Goal: Information Seeking & Learning: Learn about a topic

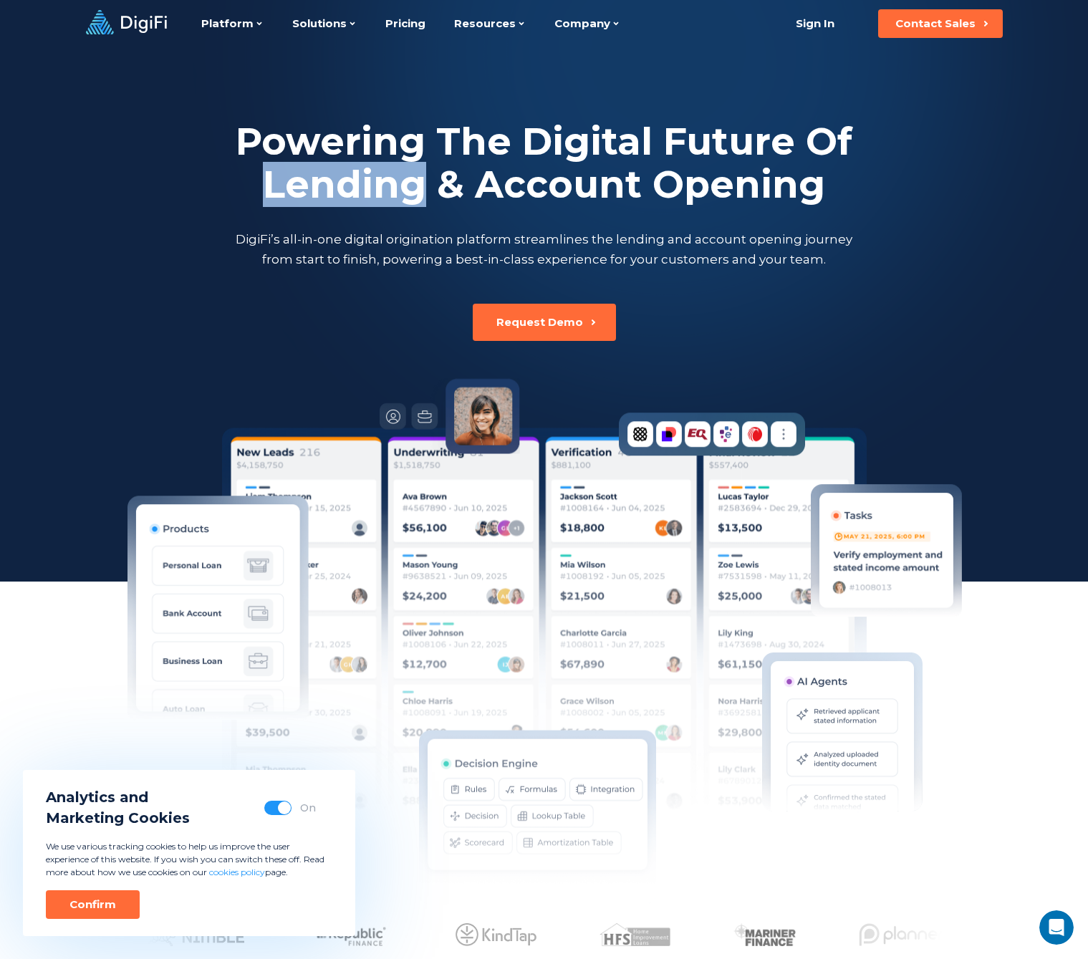
drag, startPoint x: 424, startPoint y: 192, endPoint x: 251, endPoint y: 177, distance: 174.0
click at [251, 177] on h2 "Powering The Digital Future Of Lending & Account Opening" at bounding box center [544, 163] width 623 height 86
click at [323, 188] on h2 "Powering The Digital Future Of Lending & Account Opening" at bounding box center [544, 163] width 623 height 86
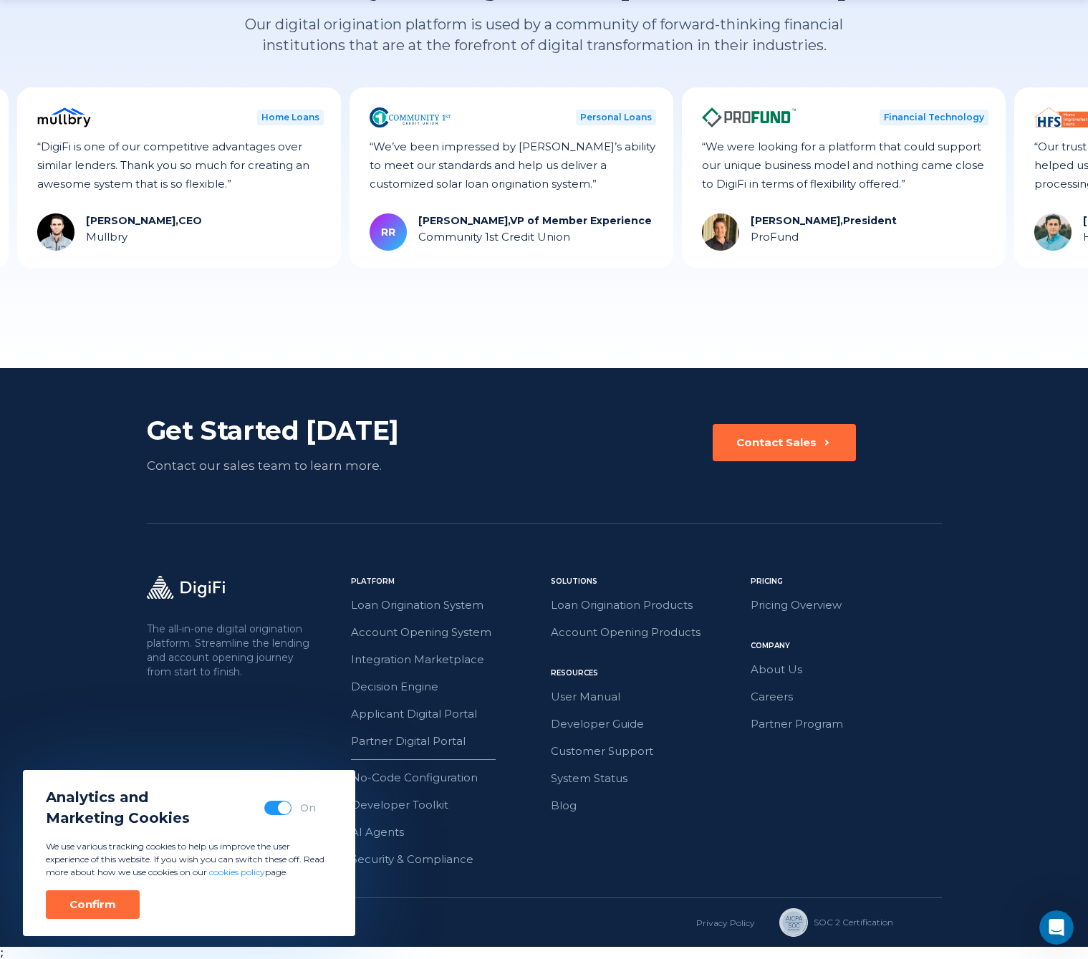
scroll to position [3687, 0]
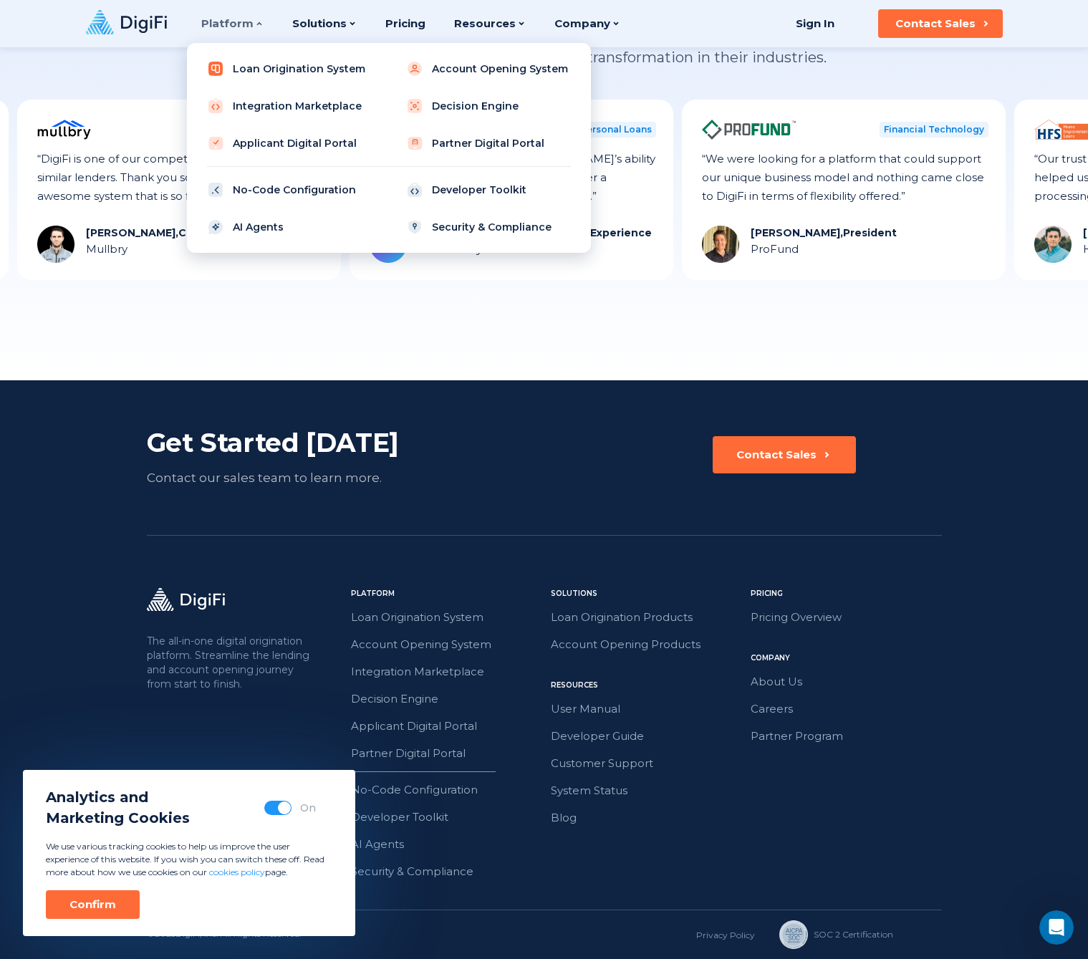
click at [247, 62] on link "Loan Origination System" at bounding box center [289, 68] width 182 height 29
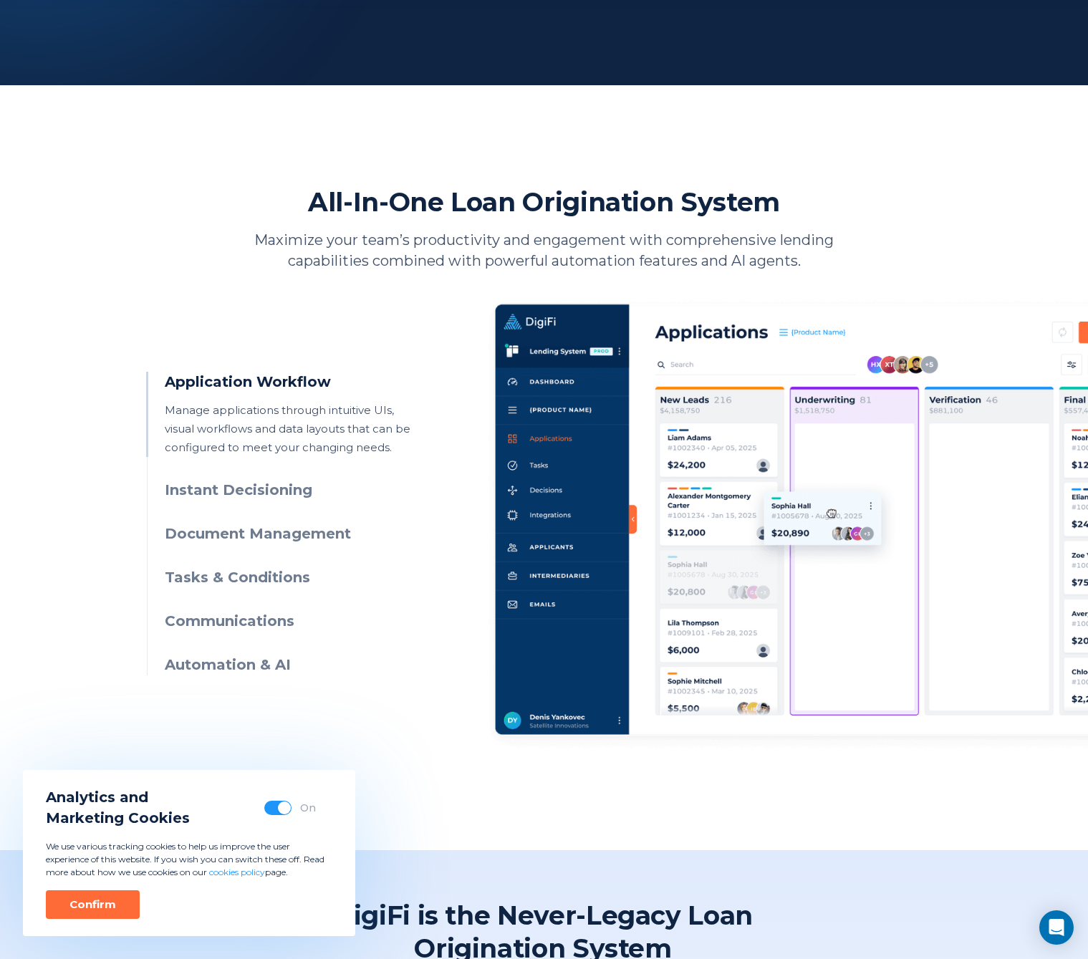
scroll to position [637, 0]
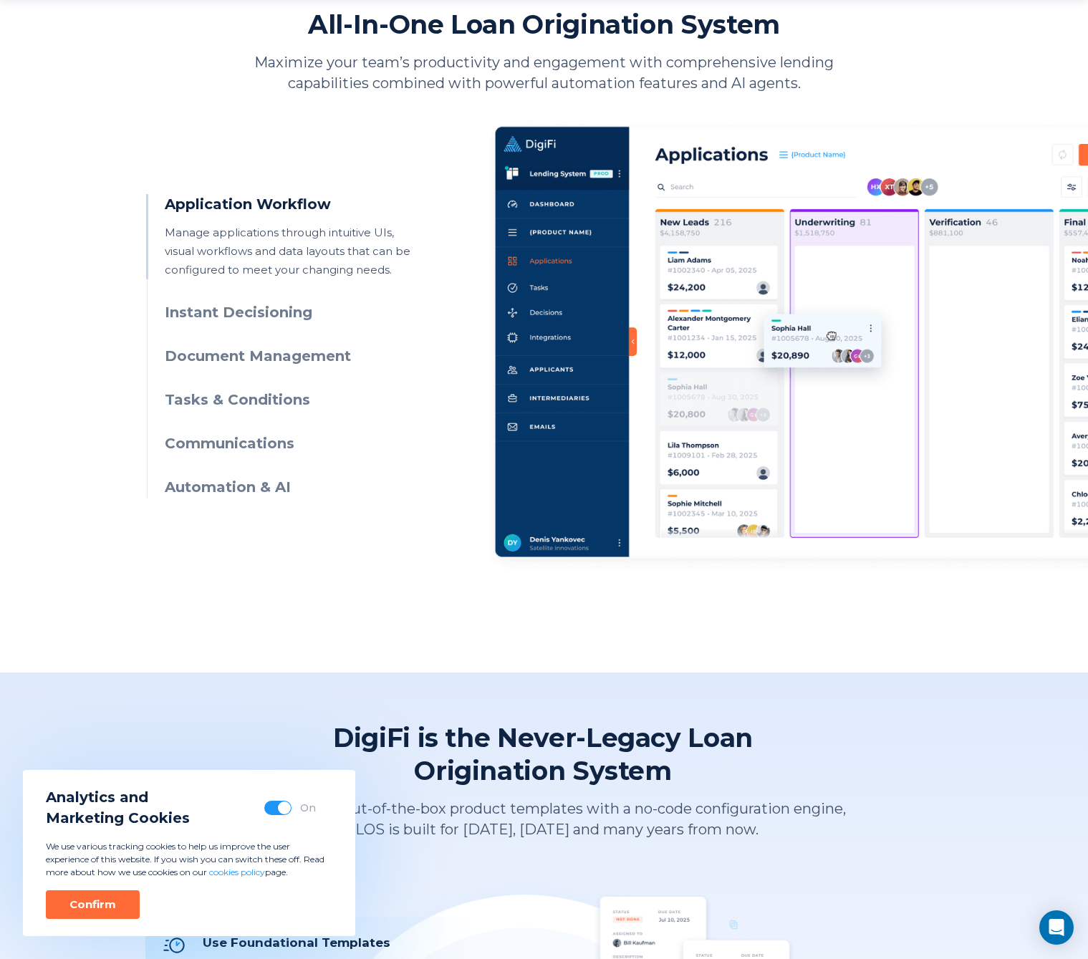
click at [282, 313] on h3 "Instant Decisioning" at bounding box center [295, 312] width 260 height 21
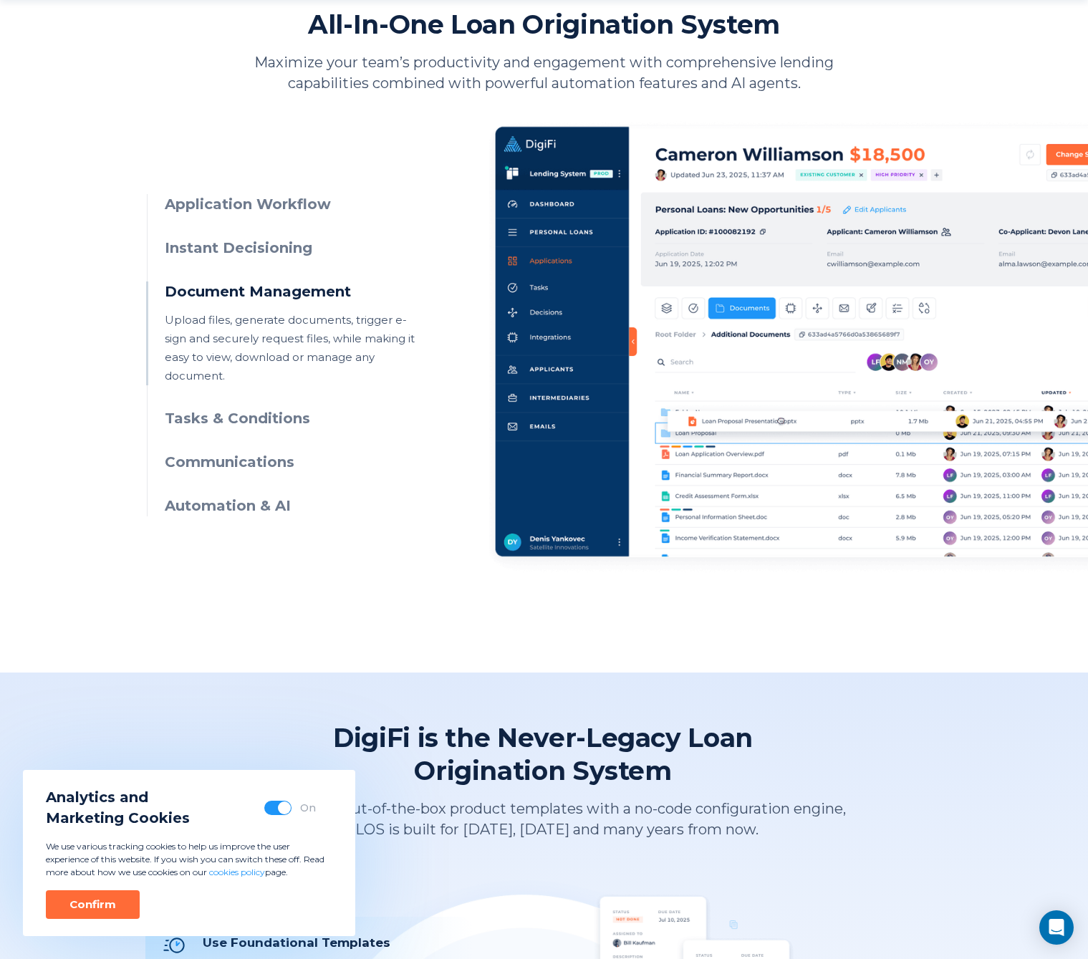
click at [276, 408] on h3 "Tasks & Conditions" at bounding box center [295, 418] width 260 height 21
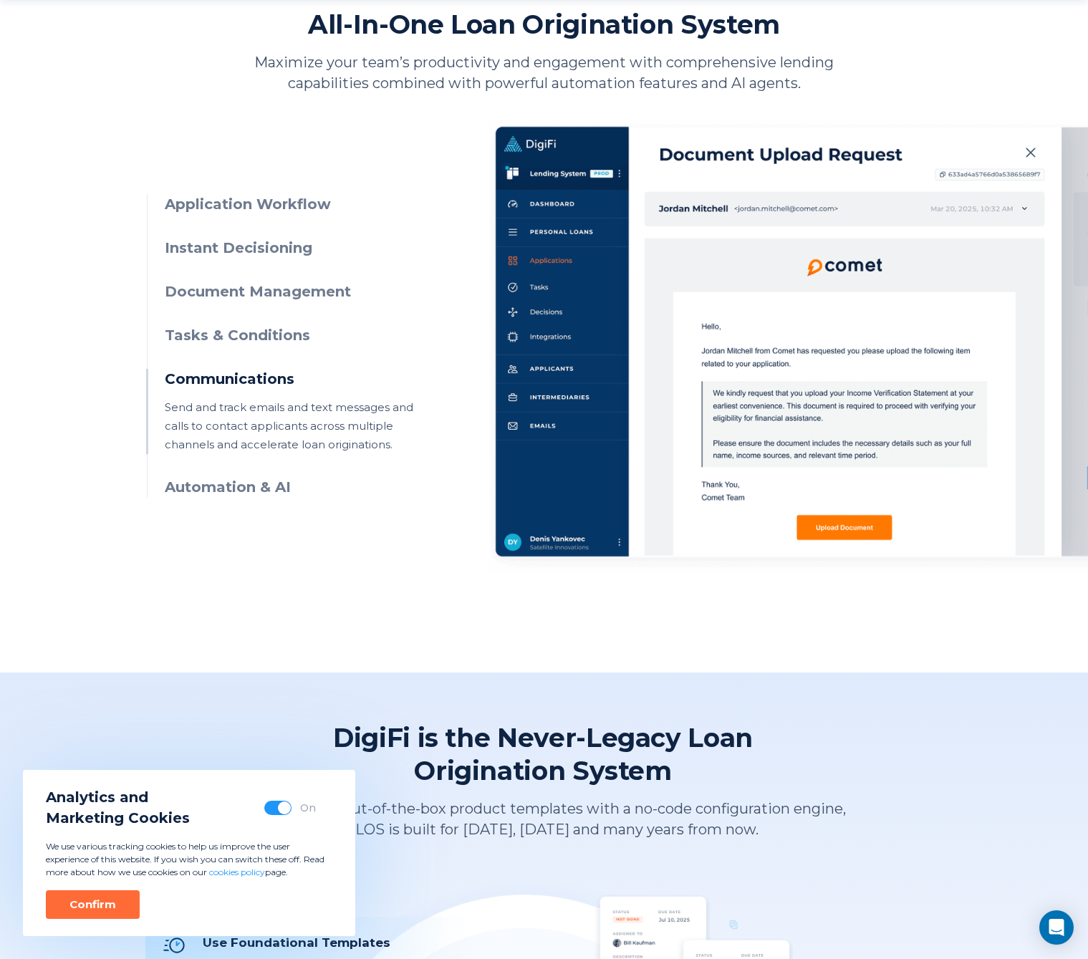
click at [225, 334] on h3 "Tasks & Conditions" at bounding box center [295, 335] width 260 height 21
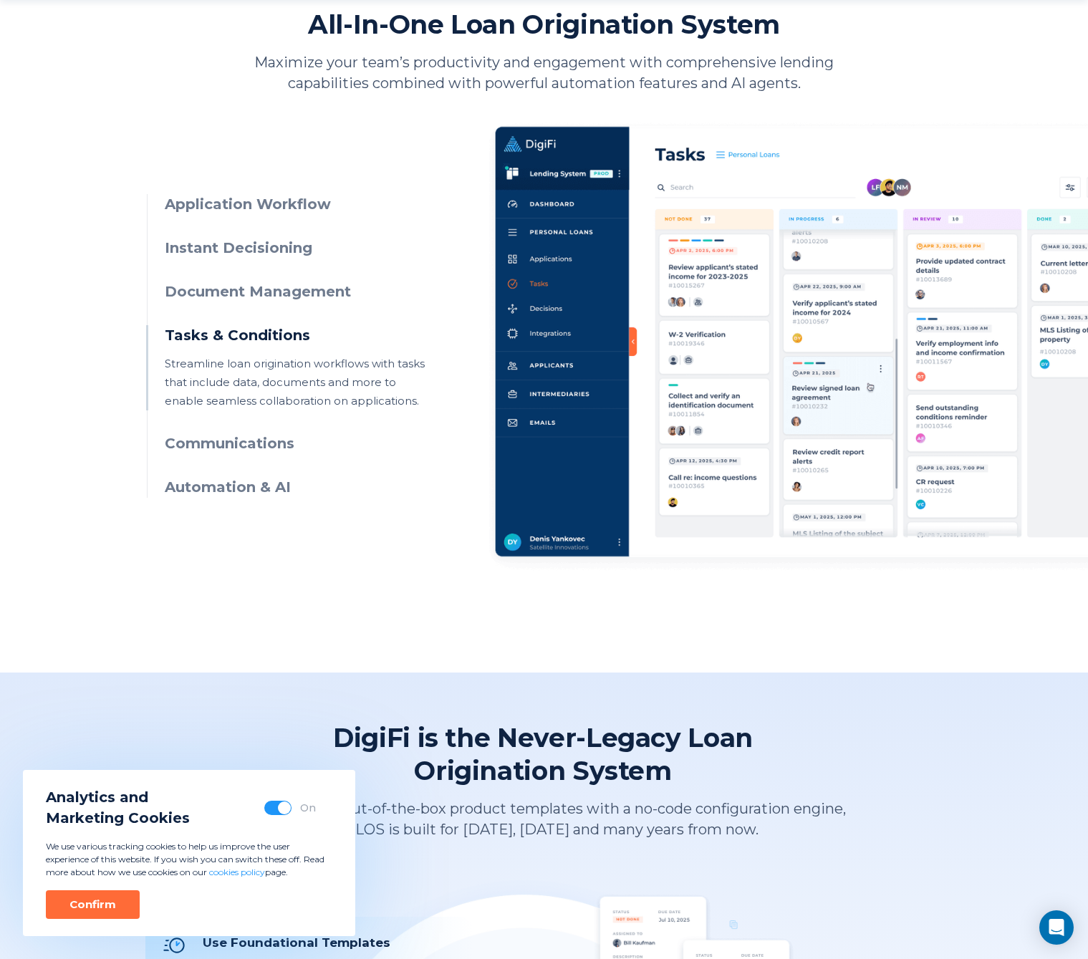
click at [222, 443] on h3 "Communications" at bounding box center [295, 443] width 260 height 21
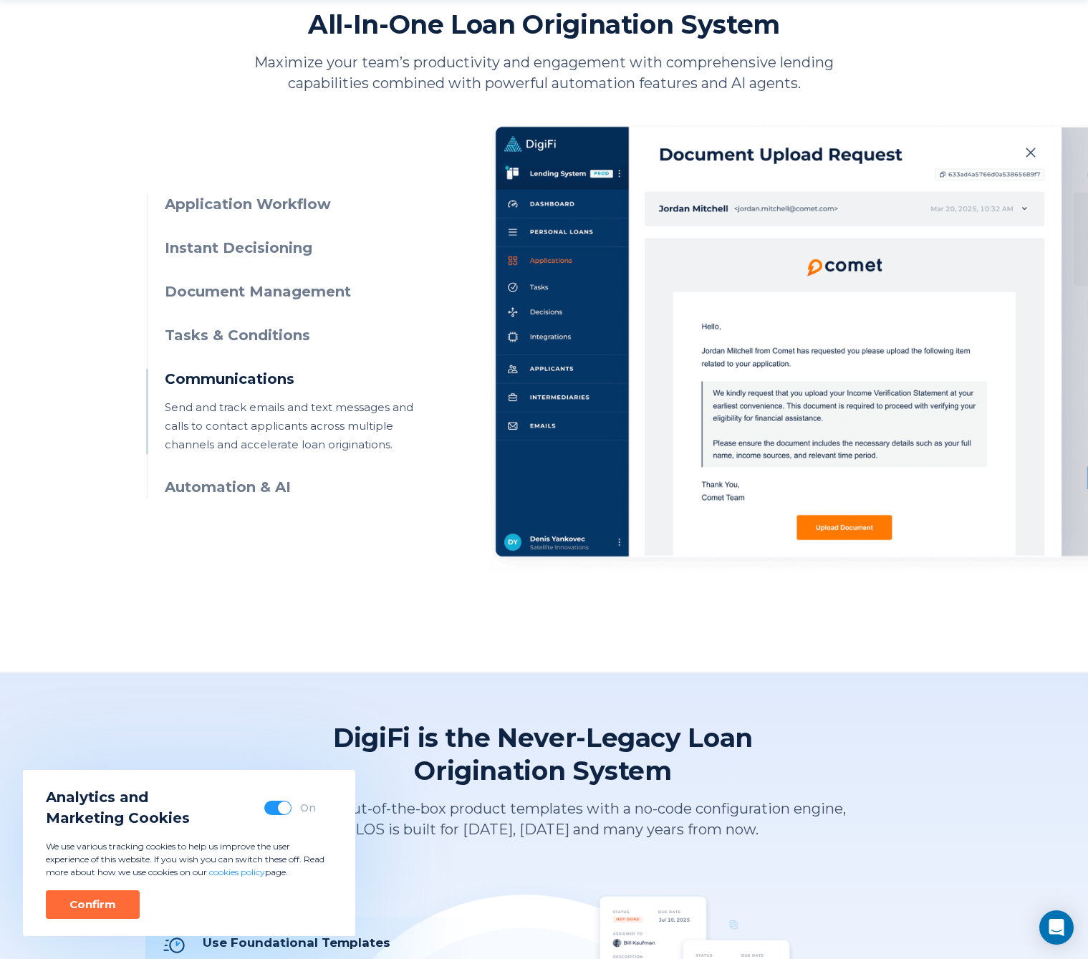
click at [269, 327] on h3 "Tasks & Conditions" at bounding box center [295, 335] width 260 height 21
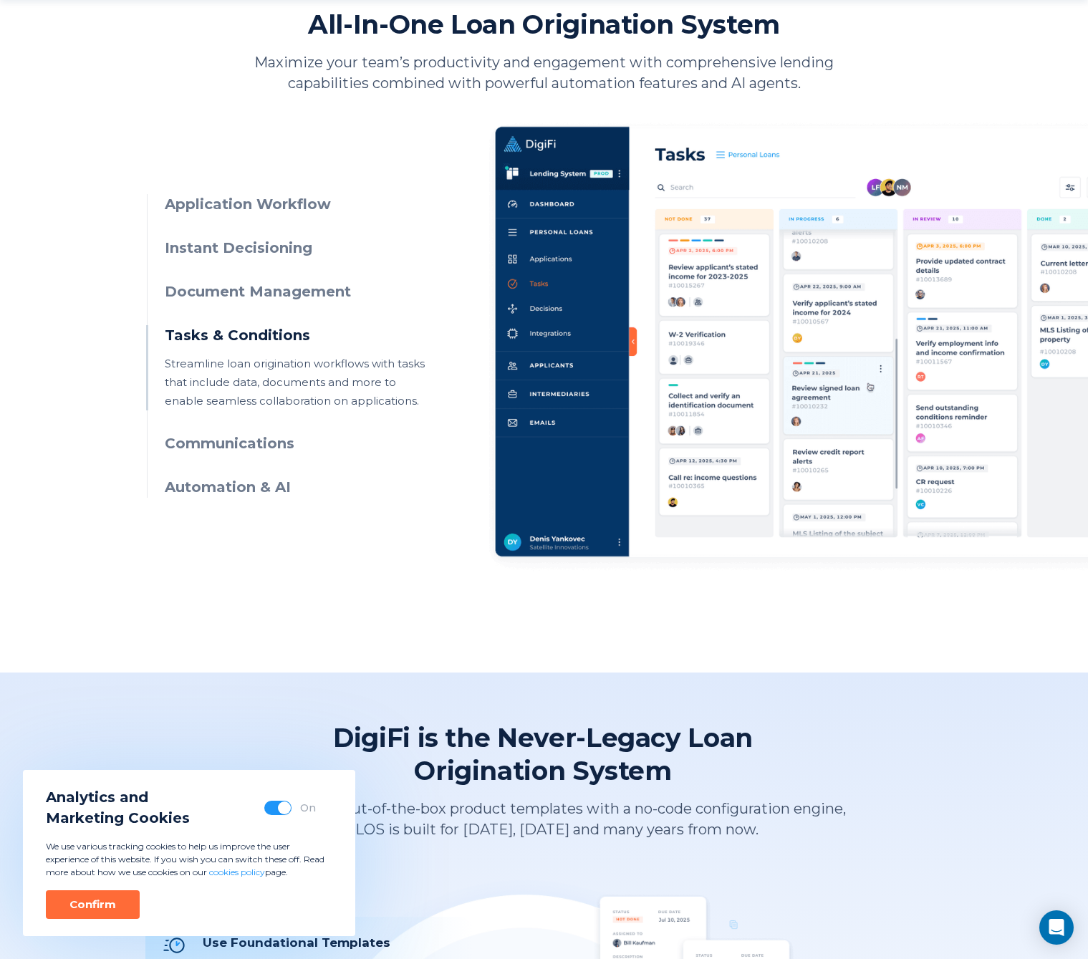
click at [289, 294] on h3 "Document Management" at bounding box center [295, 291] width 260 height 21
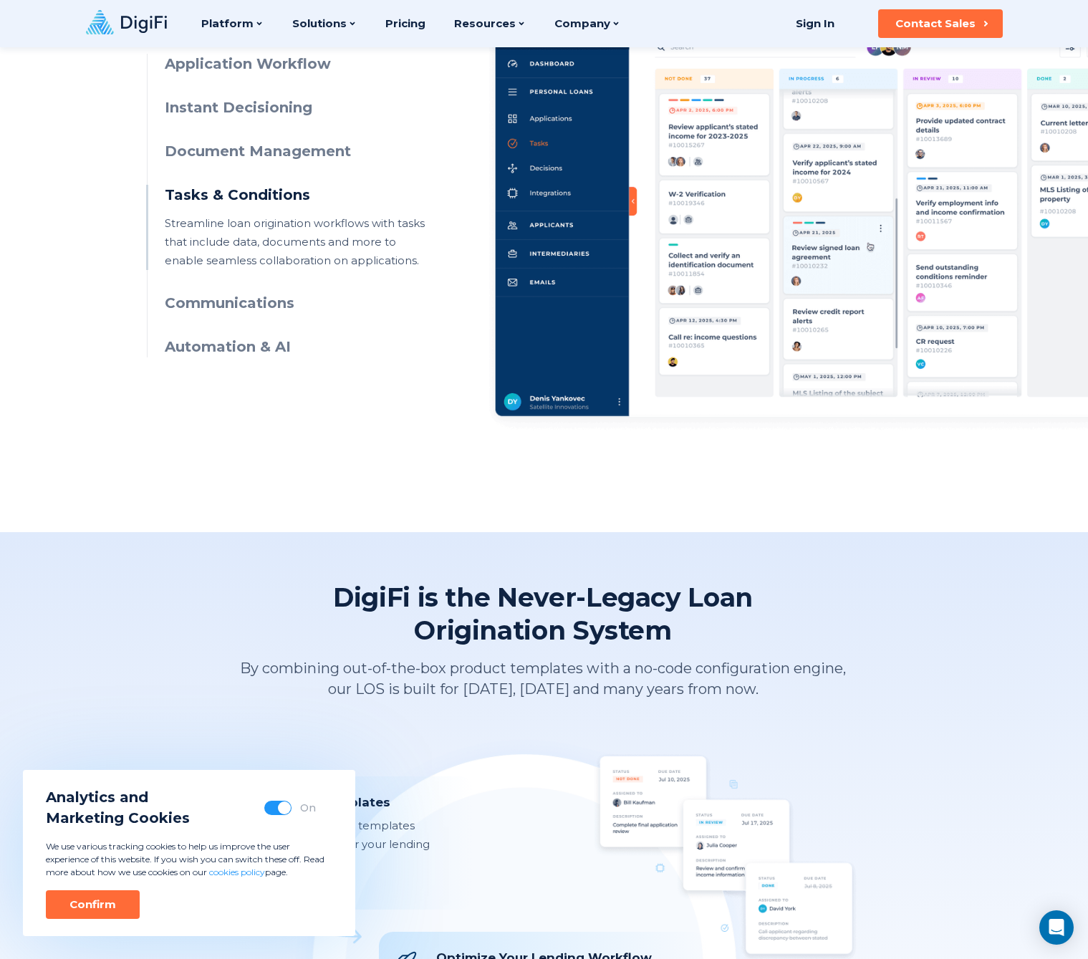
scroll to position [768, 0]
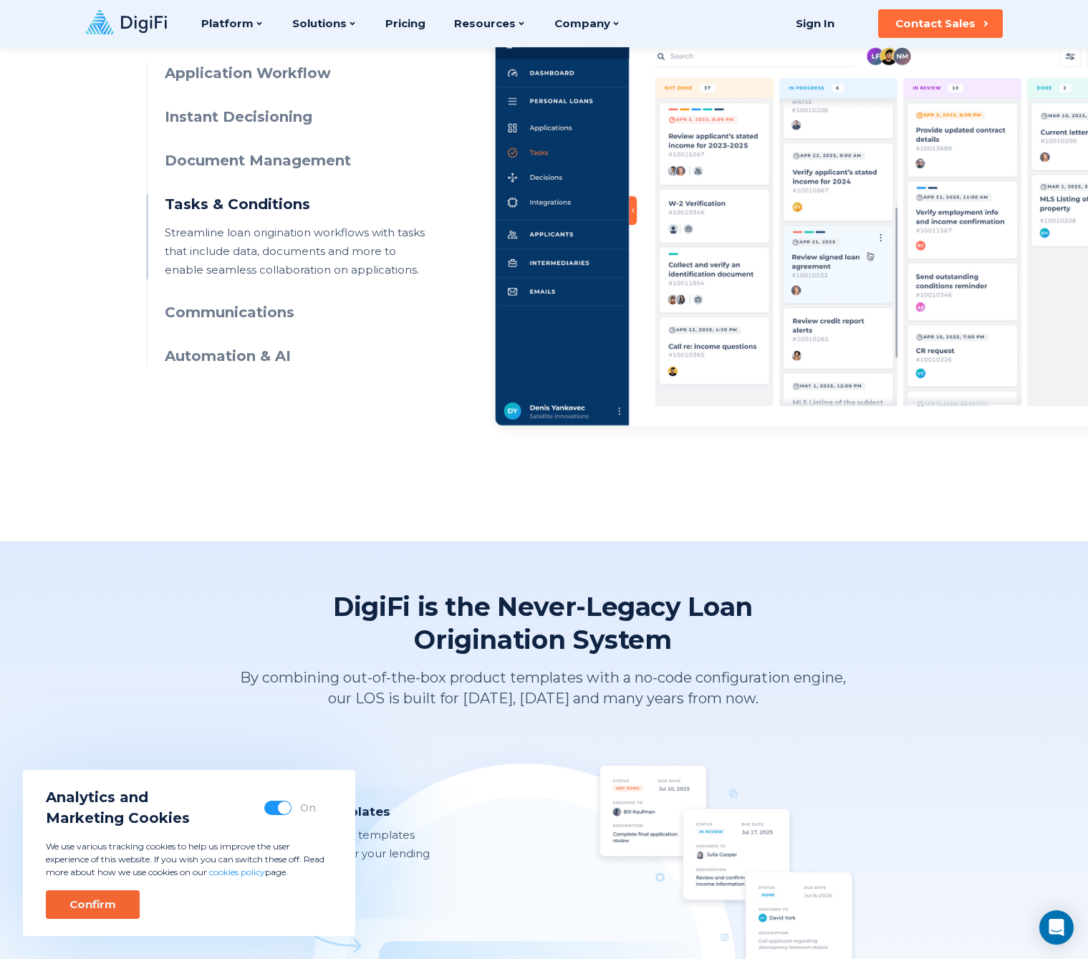
drag, startPoint x: 82, startPoint y: 907, endPoint x: 90, endPoint y: 889, distance: 20.2
click at [81, 907] on div "Confirm" at bounding box center [92, 904] width 47 height 14
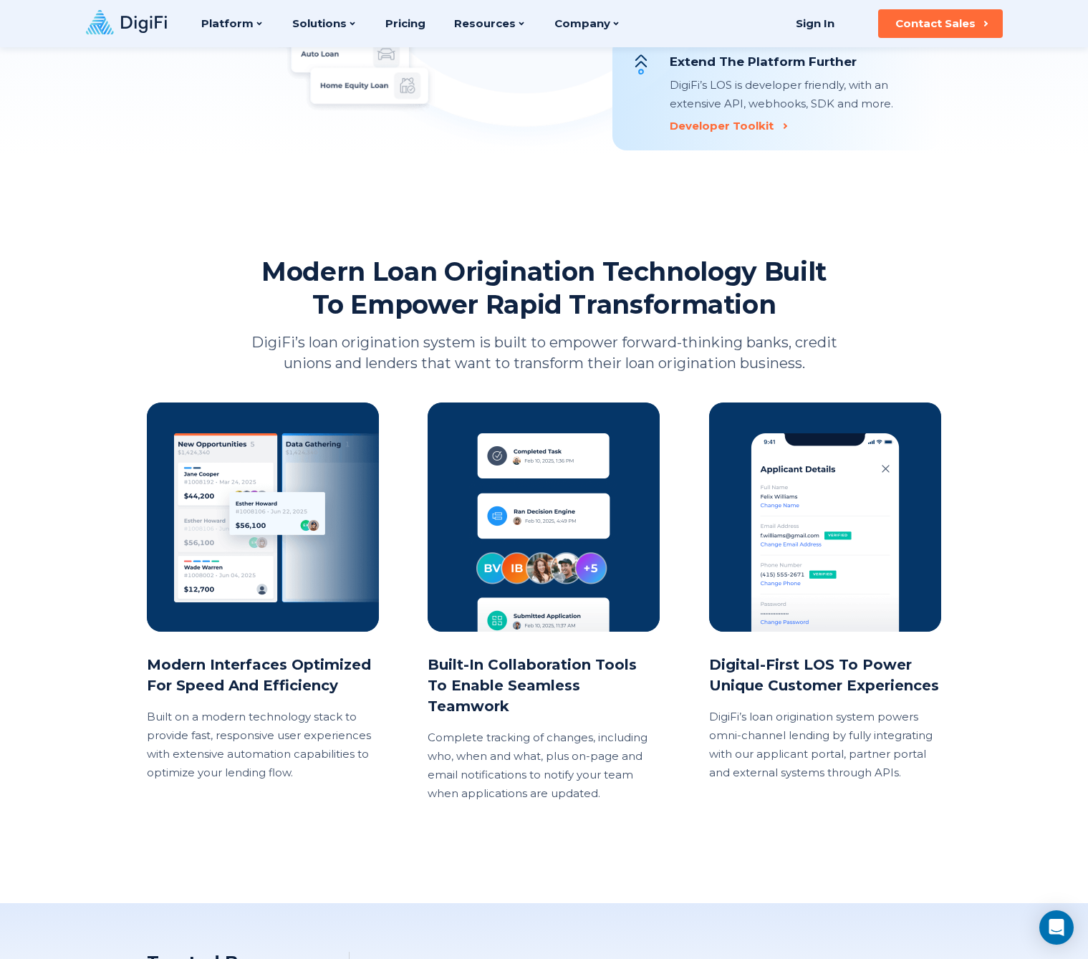
scroll to position [0, 0]
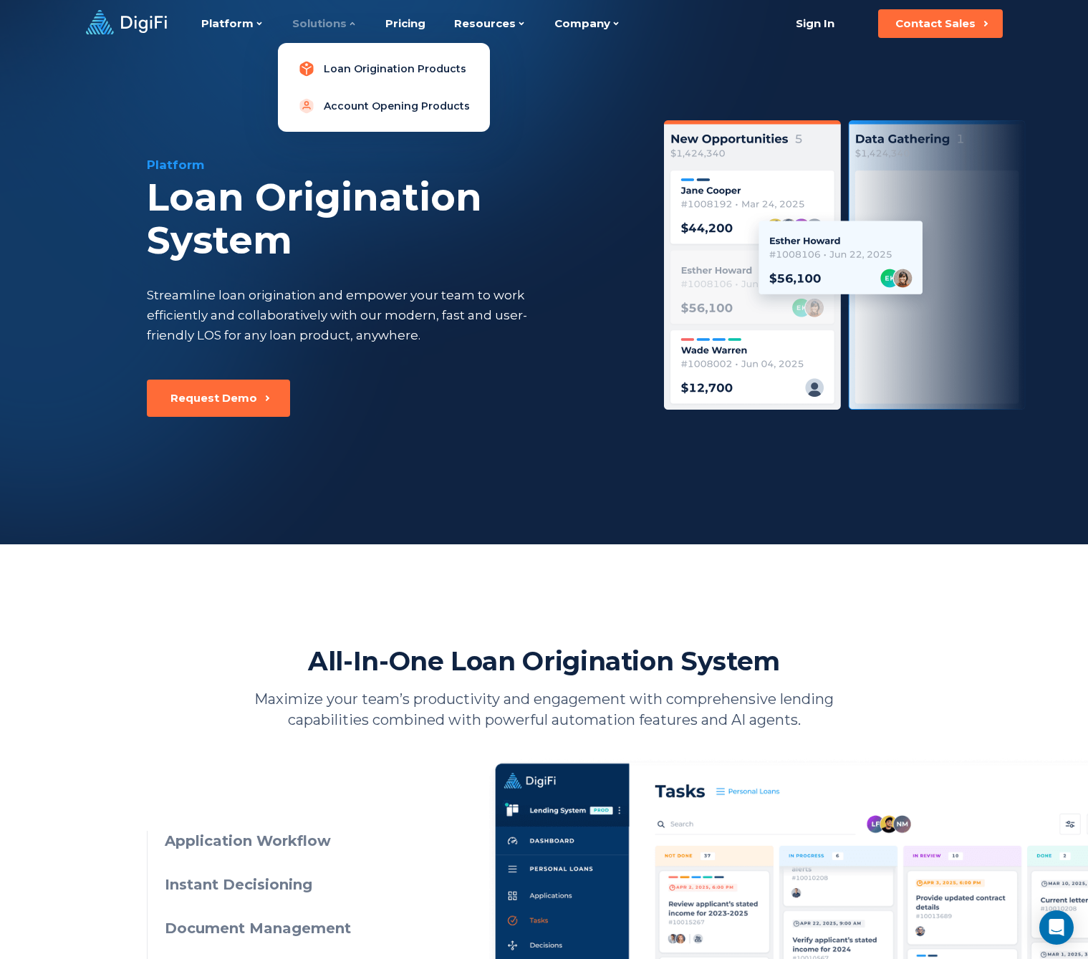
click at [352, 72] on link "Loan Origination Products" at bounding box center [383, 68] width 189 height 29
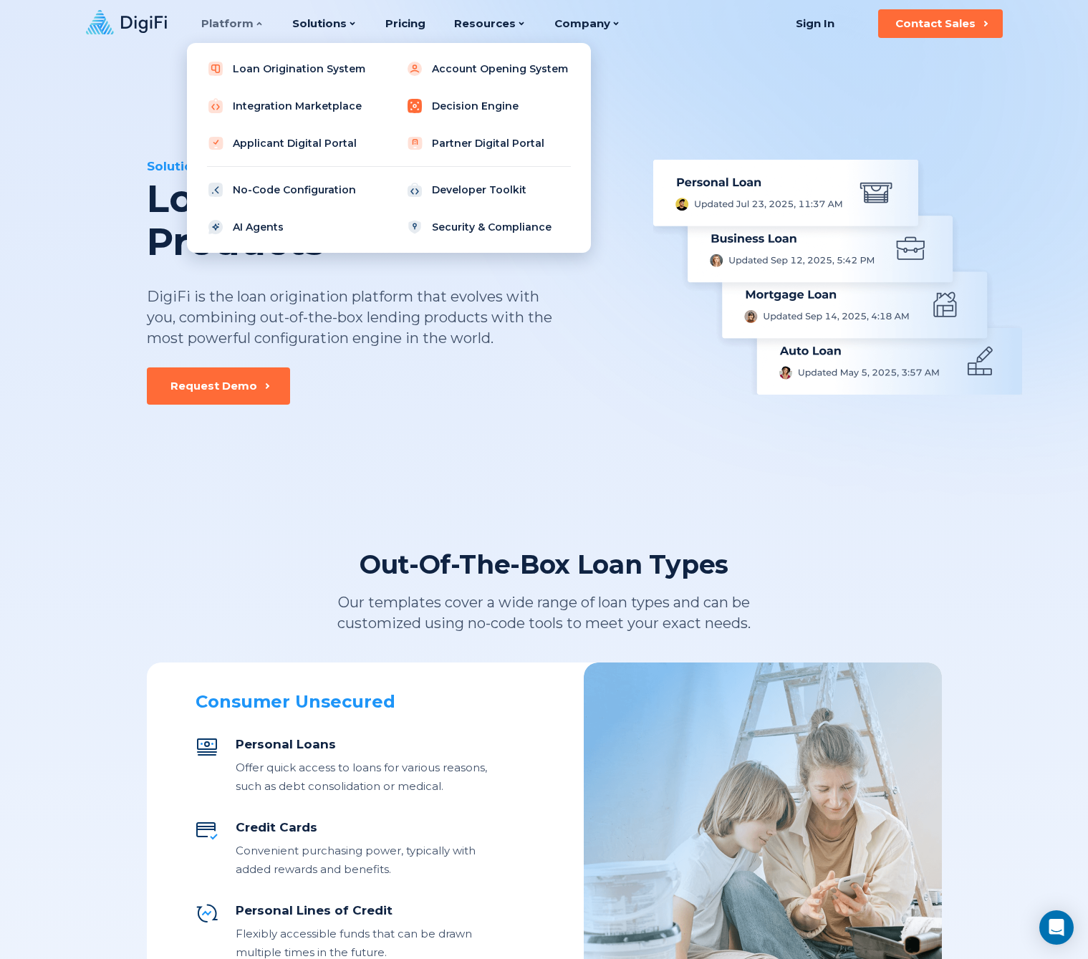
click at [470, 112] on link "Decision Engine" at bounding box center [488, 106] width 182 height 29
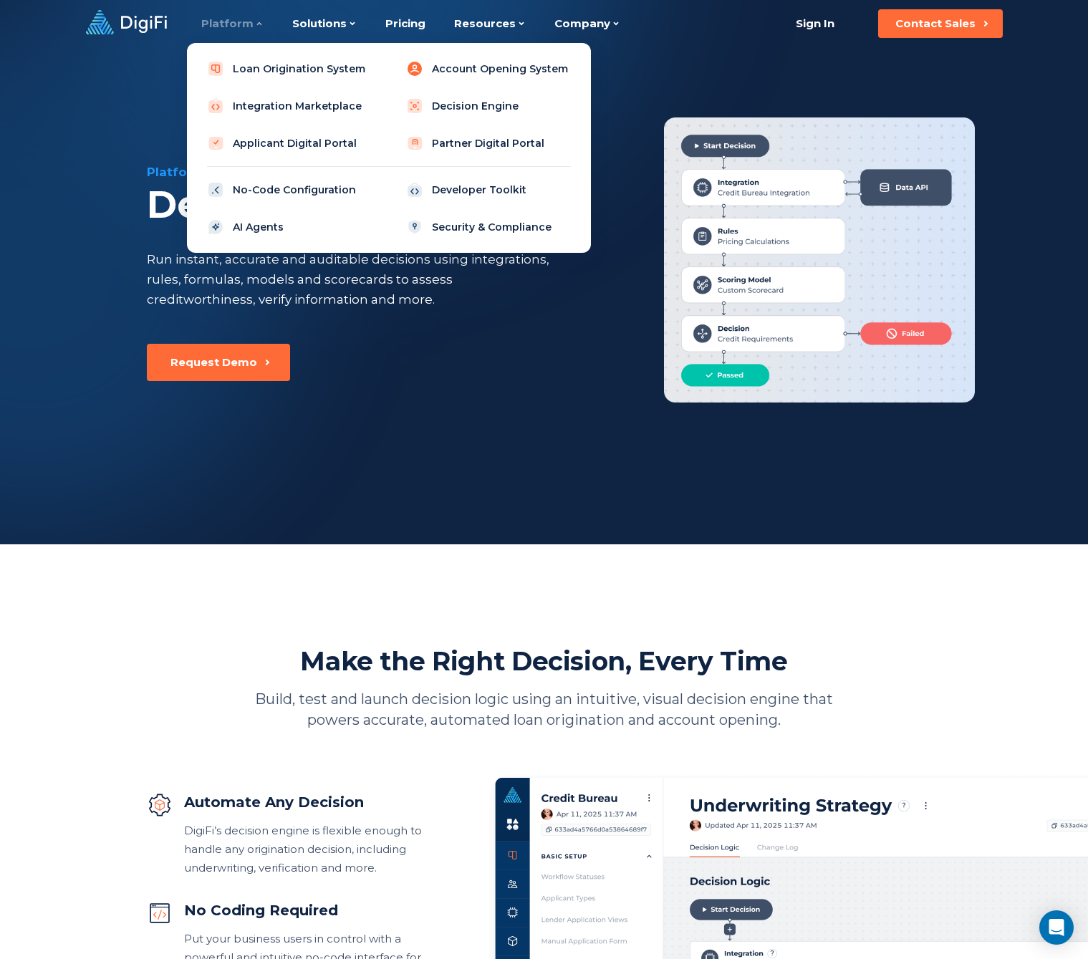
click at [460, 69] on link "Account Opening System" at bounding box center [488, 68] width 182 height 29
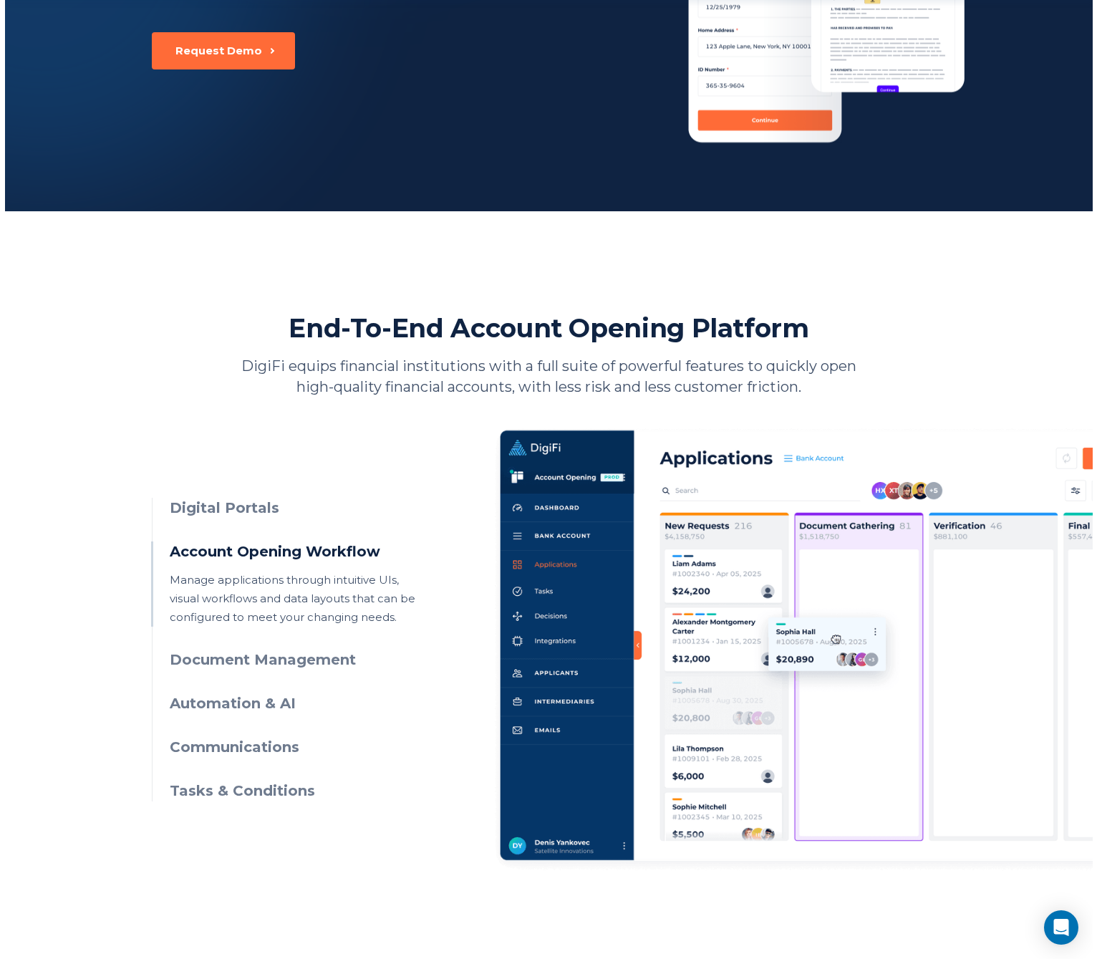
scroll to position [385, 0]
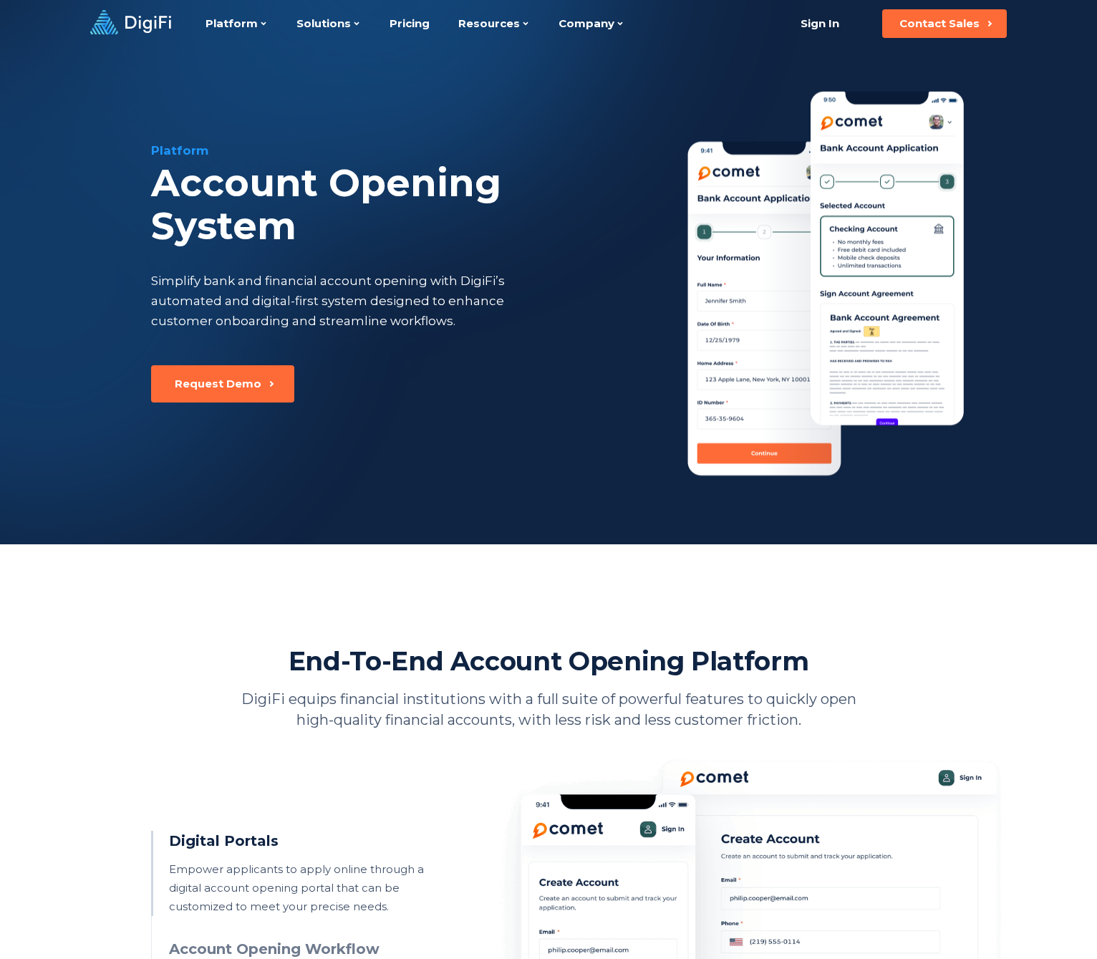
scroll to position [385, 0]
